Goal: Find contact information: Find contact information

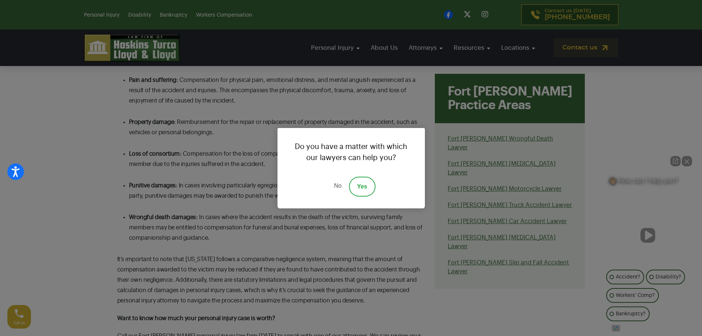
scroll to position [2652, 0]
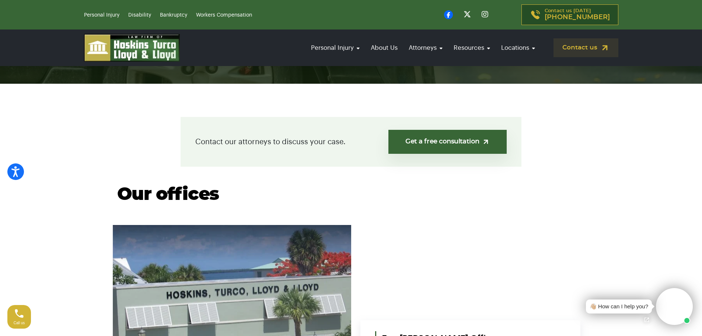
scroll to position [184, 0]
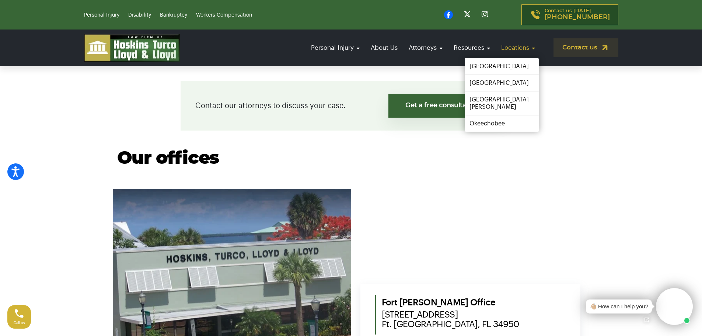
click at [515, 45] on link "Locations" at bounding box center [517, 47] width 41 height 21
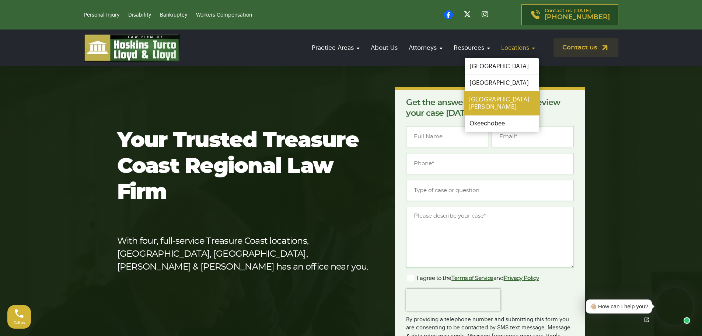
click at [497, 96] on link "[GEOGRAPHIC_DATA][PERSON_NAME]" at bounding box center [502, 103] width 76 height 24
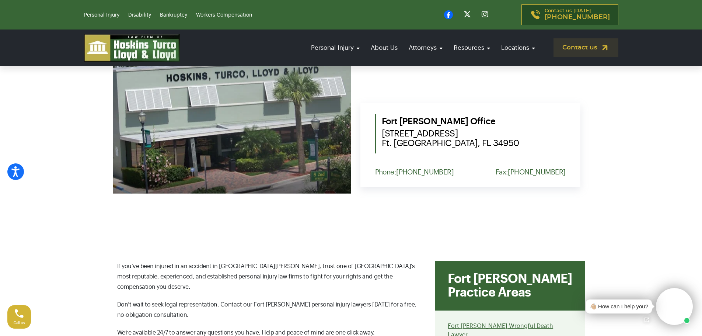
scroll to position [368, 0]
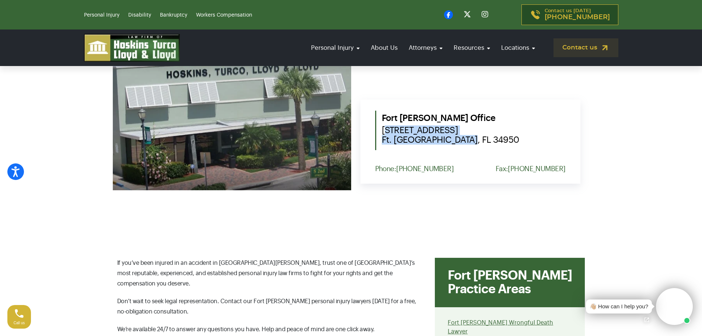
drag, startPoint x: 386, startPoint y: 126, endPoint x: 489, endPoint y: 140, distance: 104.1
click at [489, 140] on span "302 South Second Street Ft. Pierce, FL 34950" at bounding box center [474, 134] width 184 height 19
copy span "02 South Second Street Ft. Pierce, FL 34950"
click at [383, 127] on span "302 South Second Street Ft. Pierce, FL 34950" at bounding box center [474, 134] width 184 height 19
click at [383, 128] on span "302 South Second Street Ft. Pierce, FL 34950" at bounding box center [474, 134] width 184 height 19
